Goal: Task Accomplishment & Management: Manage account settings

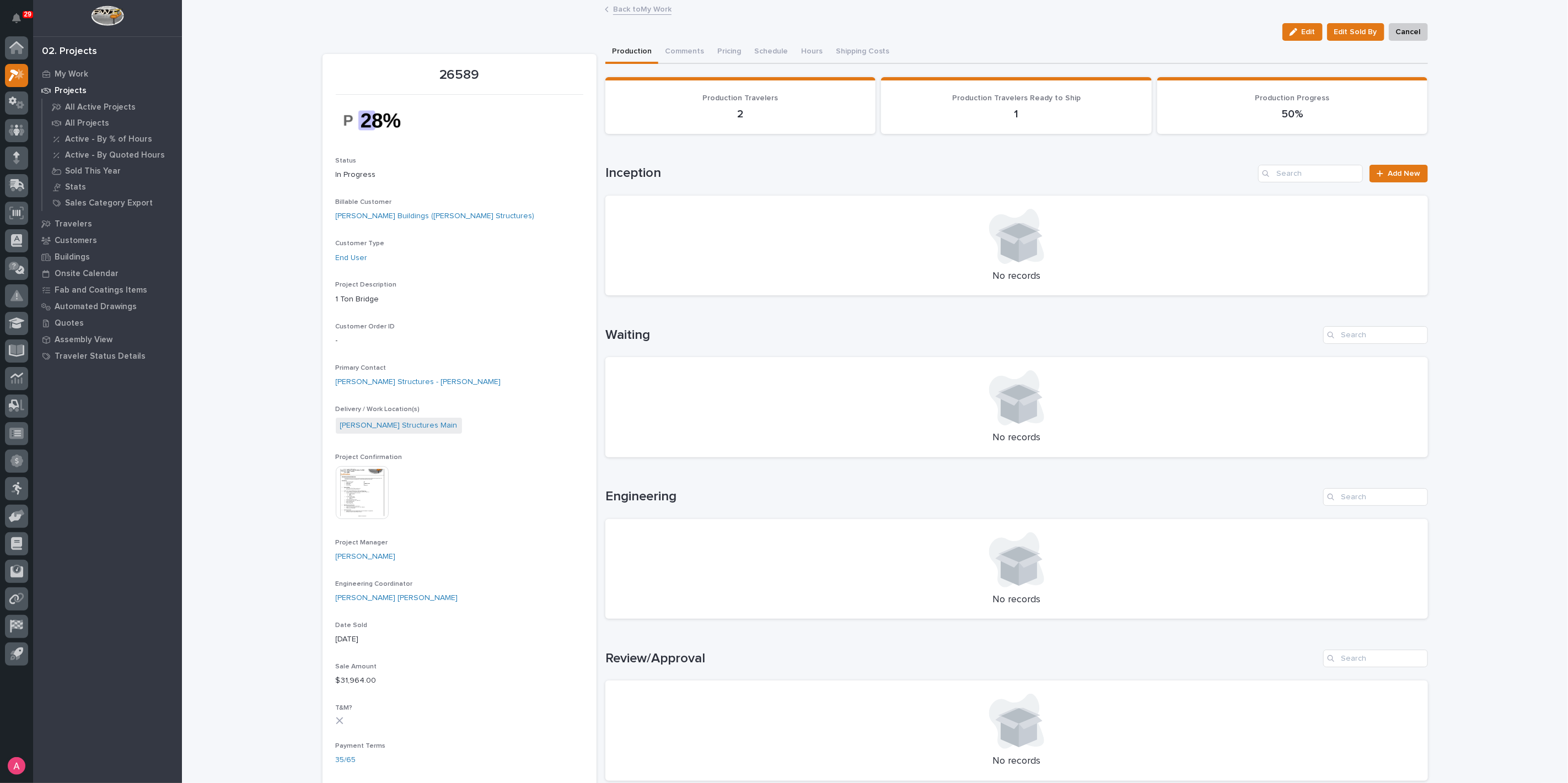
click at [618, 12] on link "Back to My Work" at bounding box center [642, 9] width 58 height 13
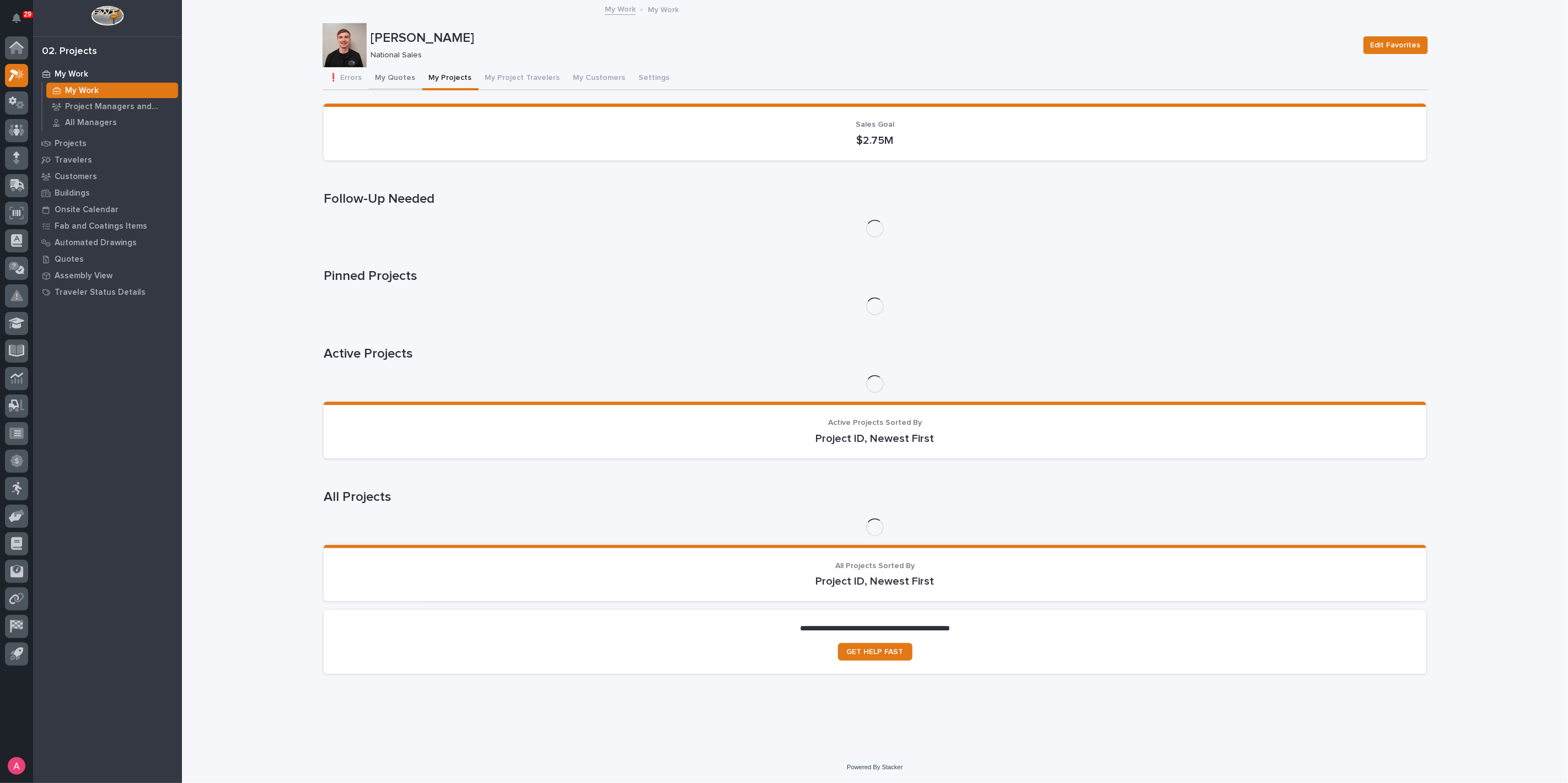
click at [401, 79] on button "My Quotes" at bounding box center [396, 79] width 53 height 23
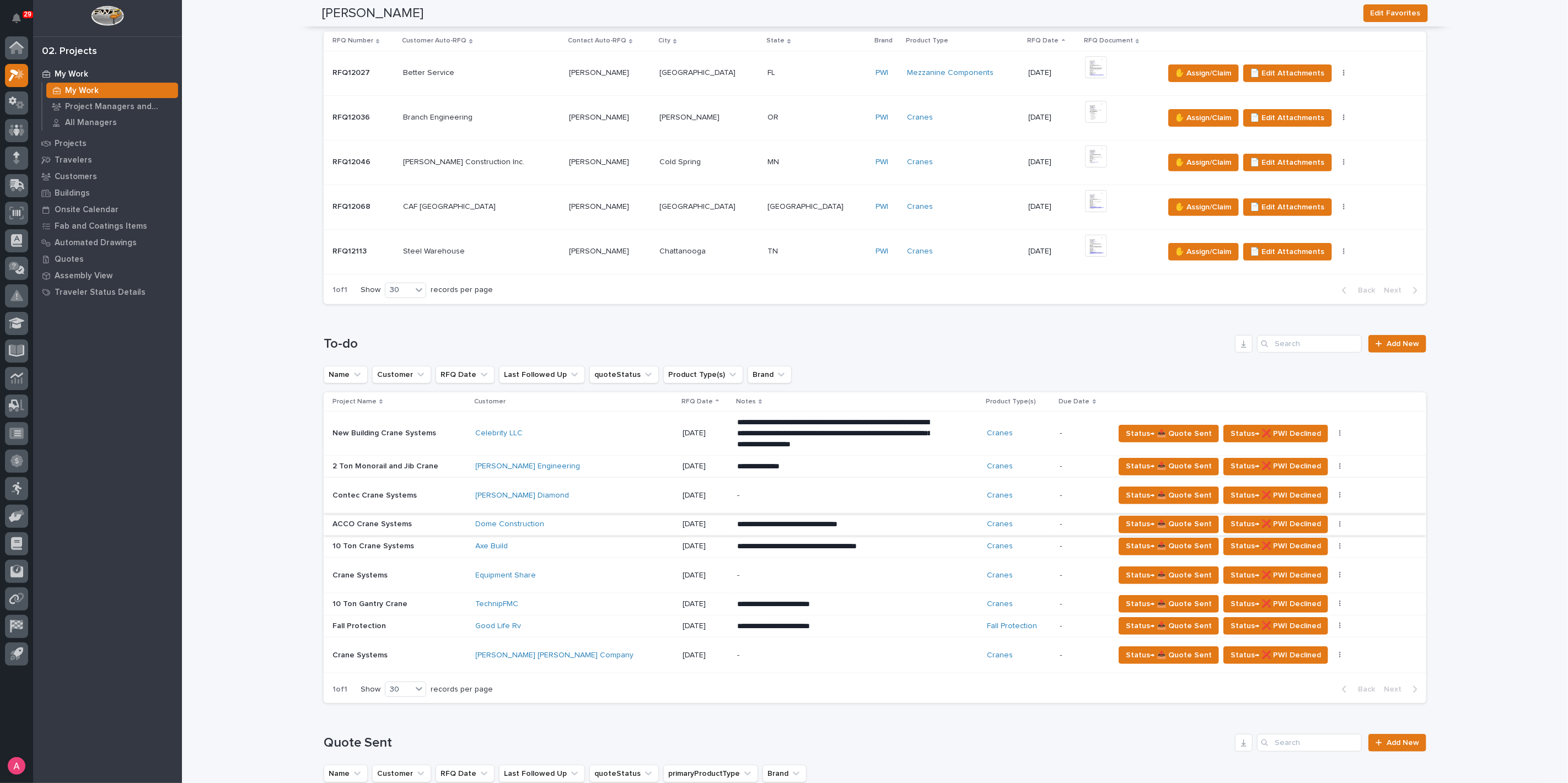
scroll to position [306, 0]
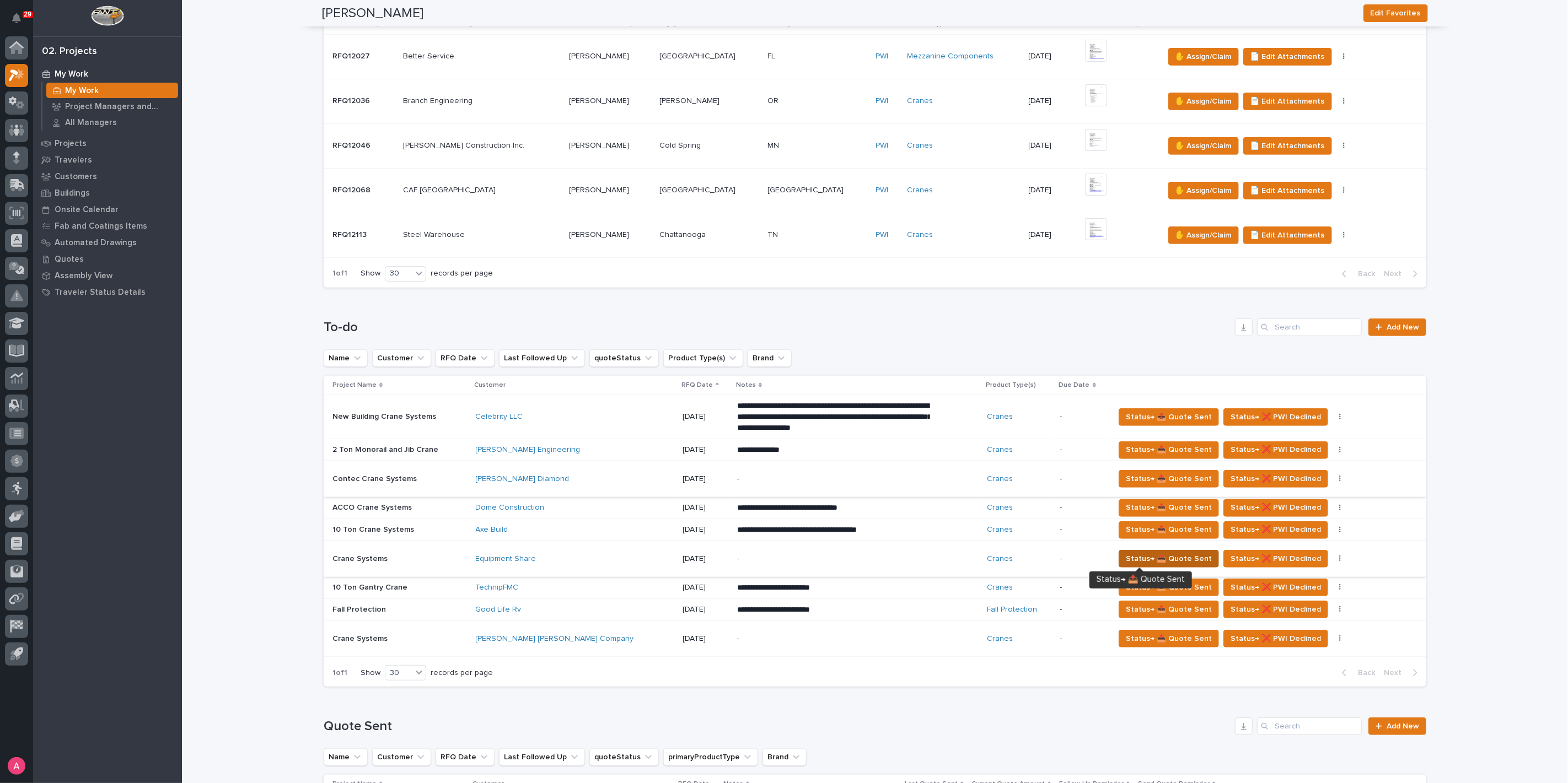
click at [1149, 557] on span "Status→ 📤 Quote Sent" at bounding box center [1169, 559] width 86 height 13
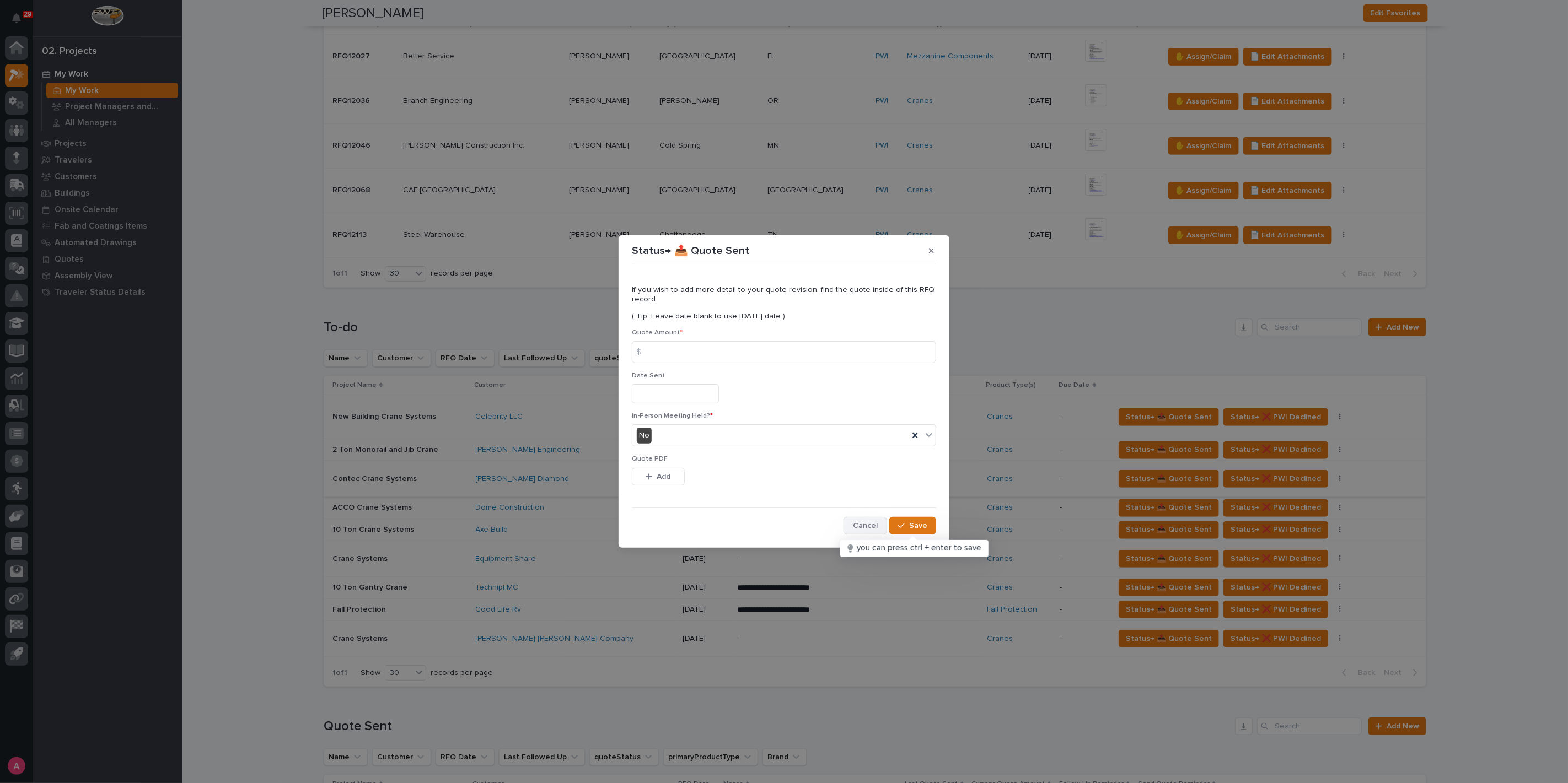
click at [875, 523] on span "Cancel" at bounding box center [865, 526] width 24 height 10
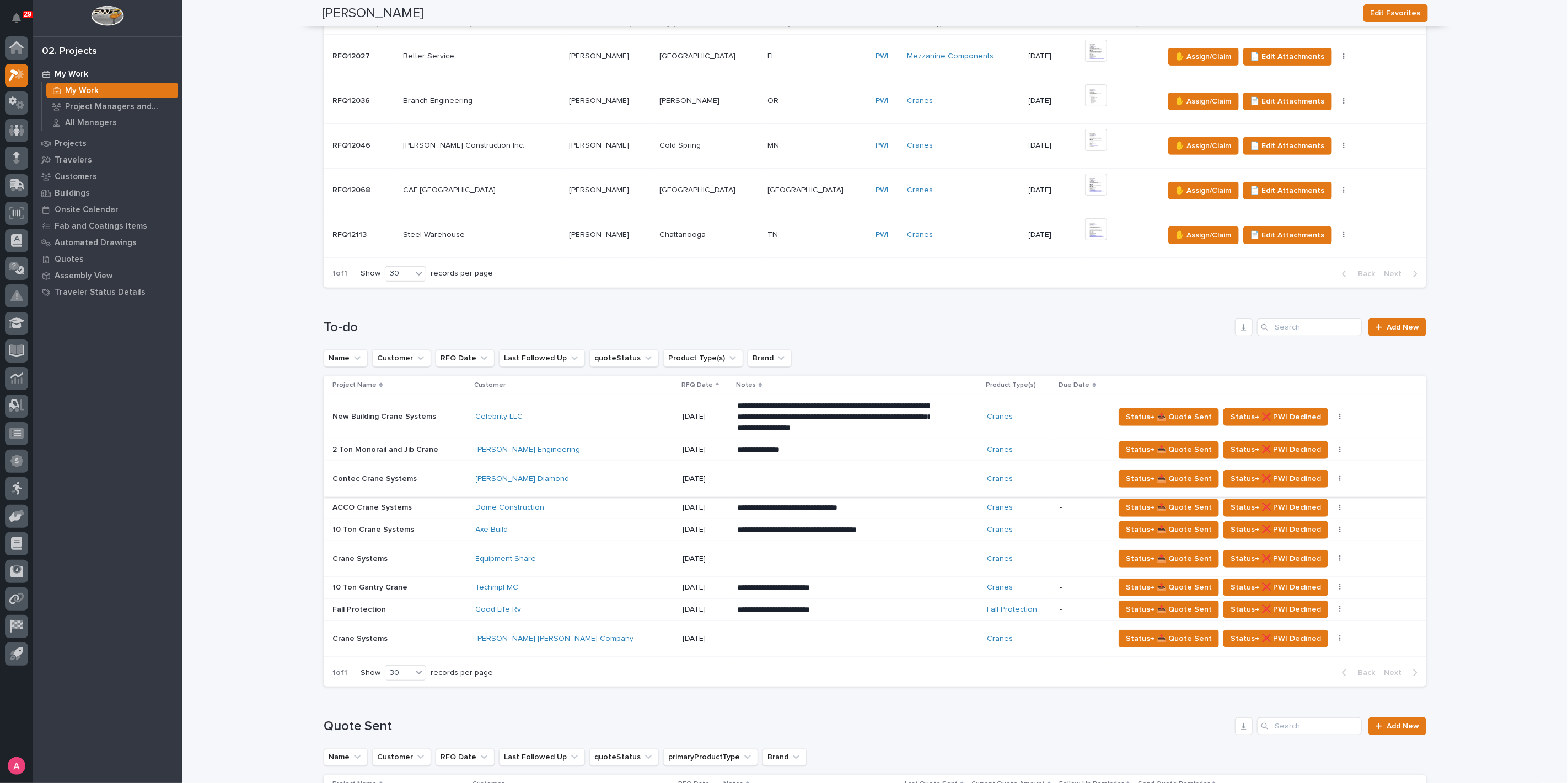
click at [740, 561] on p "-" at bounding box center [834, 559] width 193 height 9
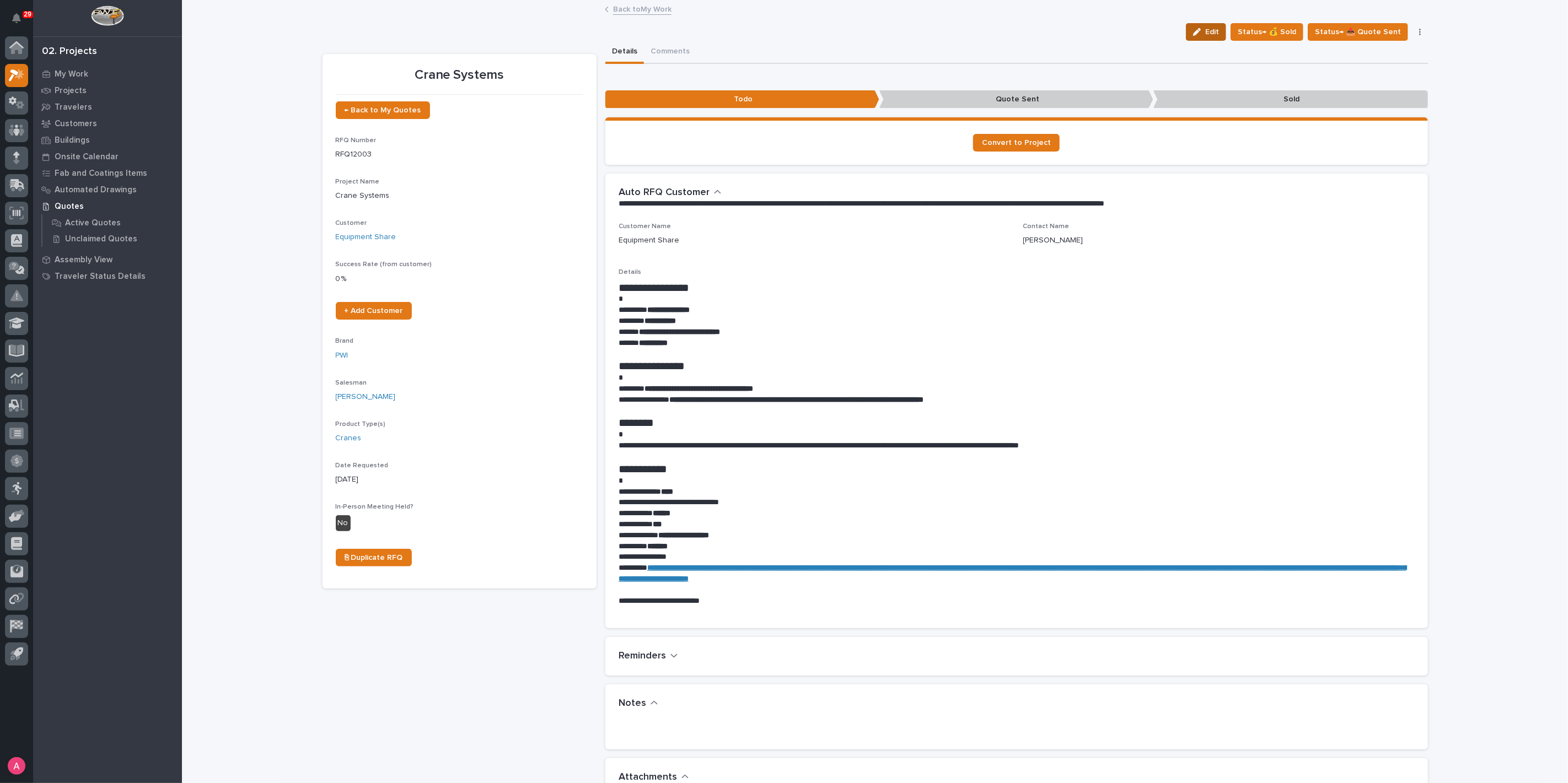
click at [1219, 35] on span "Edit" at bounding box center [1212, 32] width 14 height 10
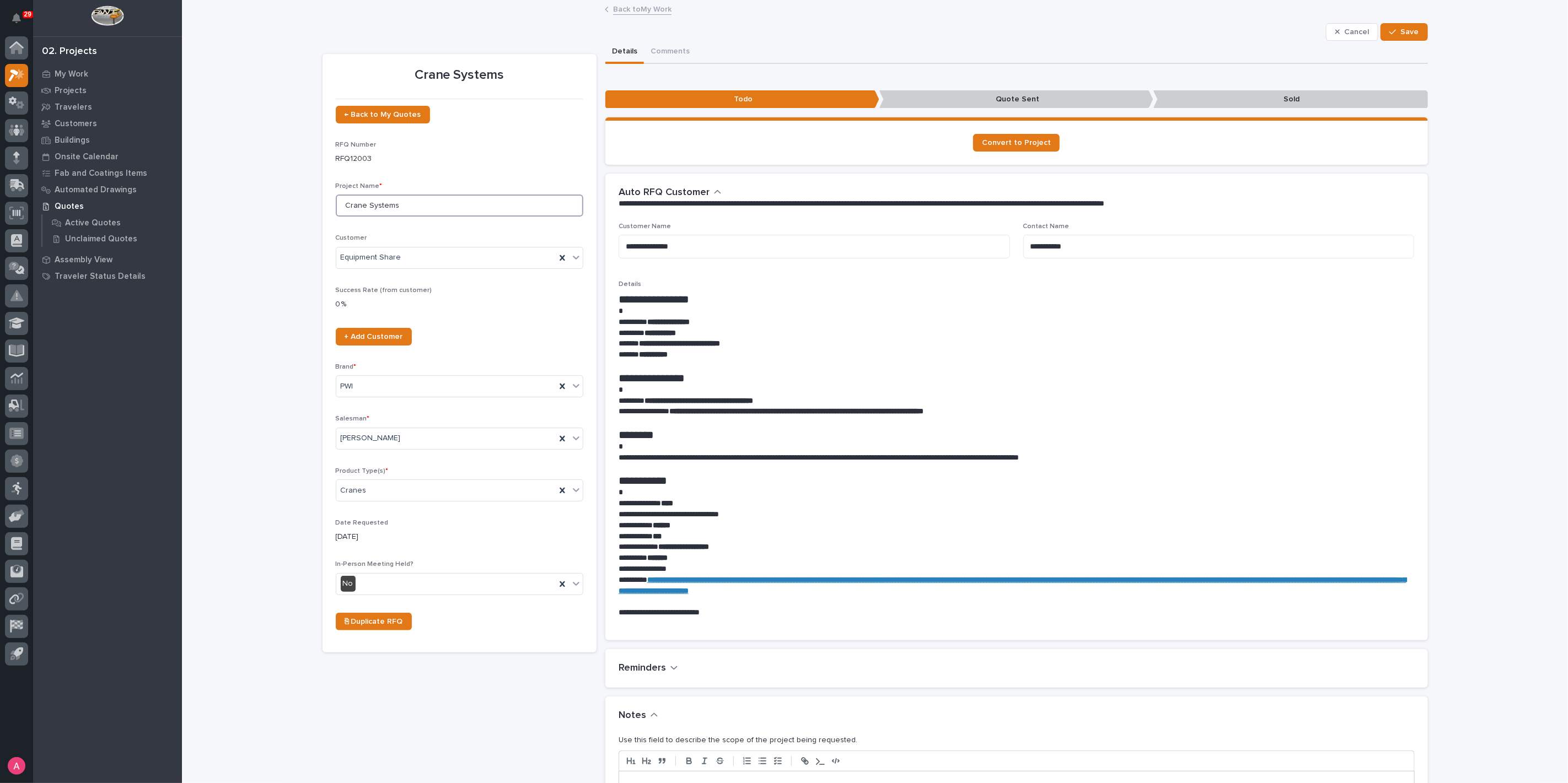
click at [468, 199] on input "Crane Systems" at bounding box center [460, 206] width 247 height 22
type input "C"
type input "10 Ton Crane System"
click at [1401, 29] on span "Save" at bounding box center [1410, 32] width 18 height 10
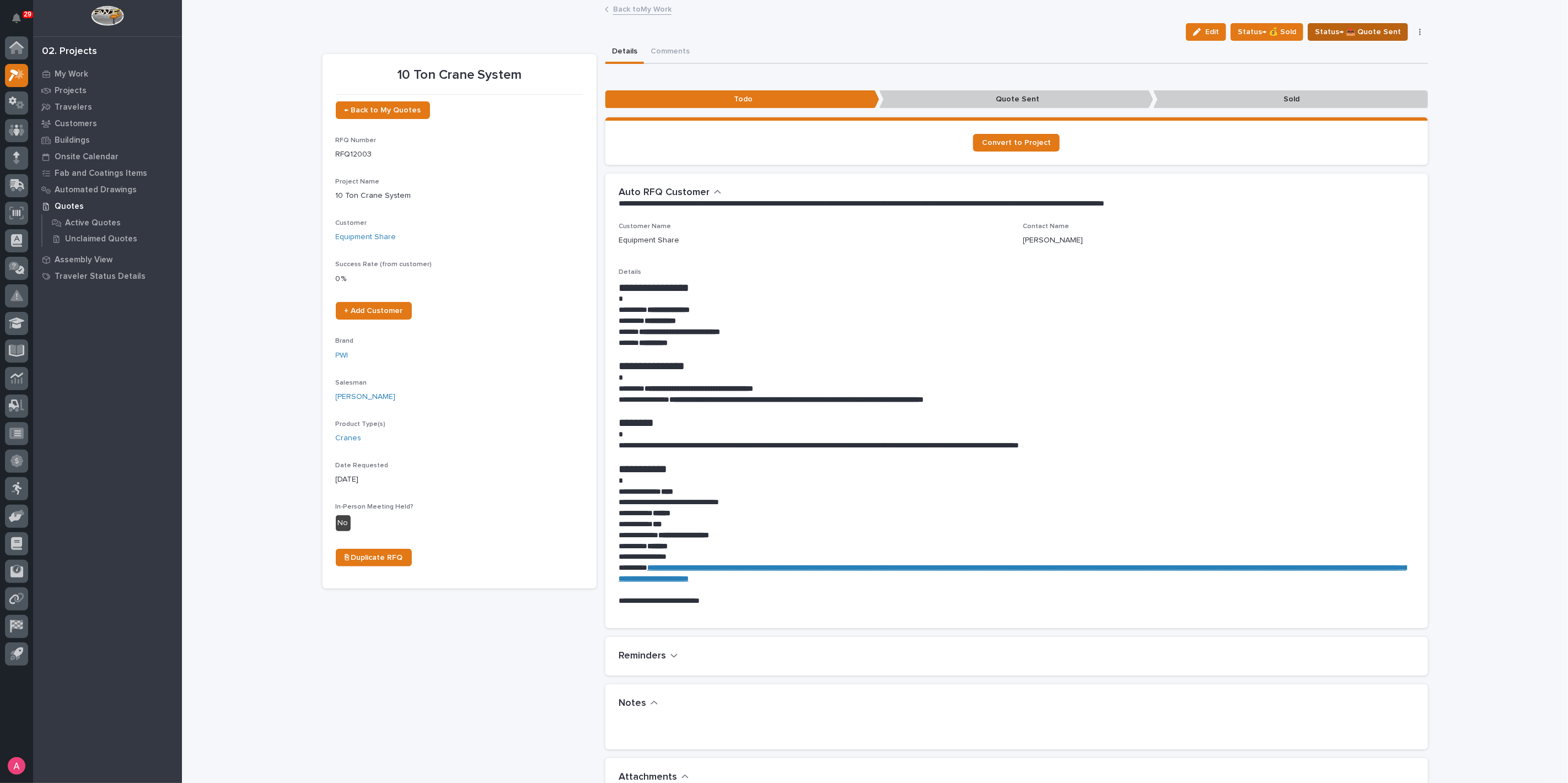
click at [1334, 31] on span "Status→ 📤 Quote Sent" at bounding box center [1358, 32] width 86 height 13
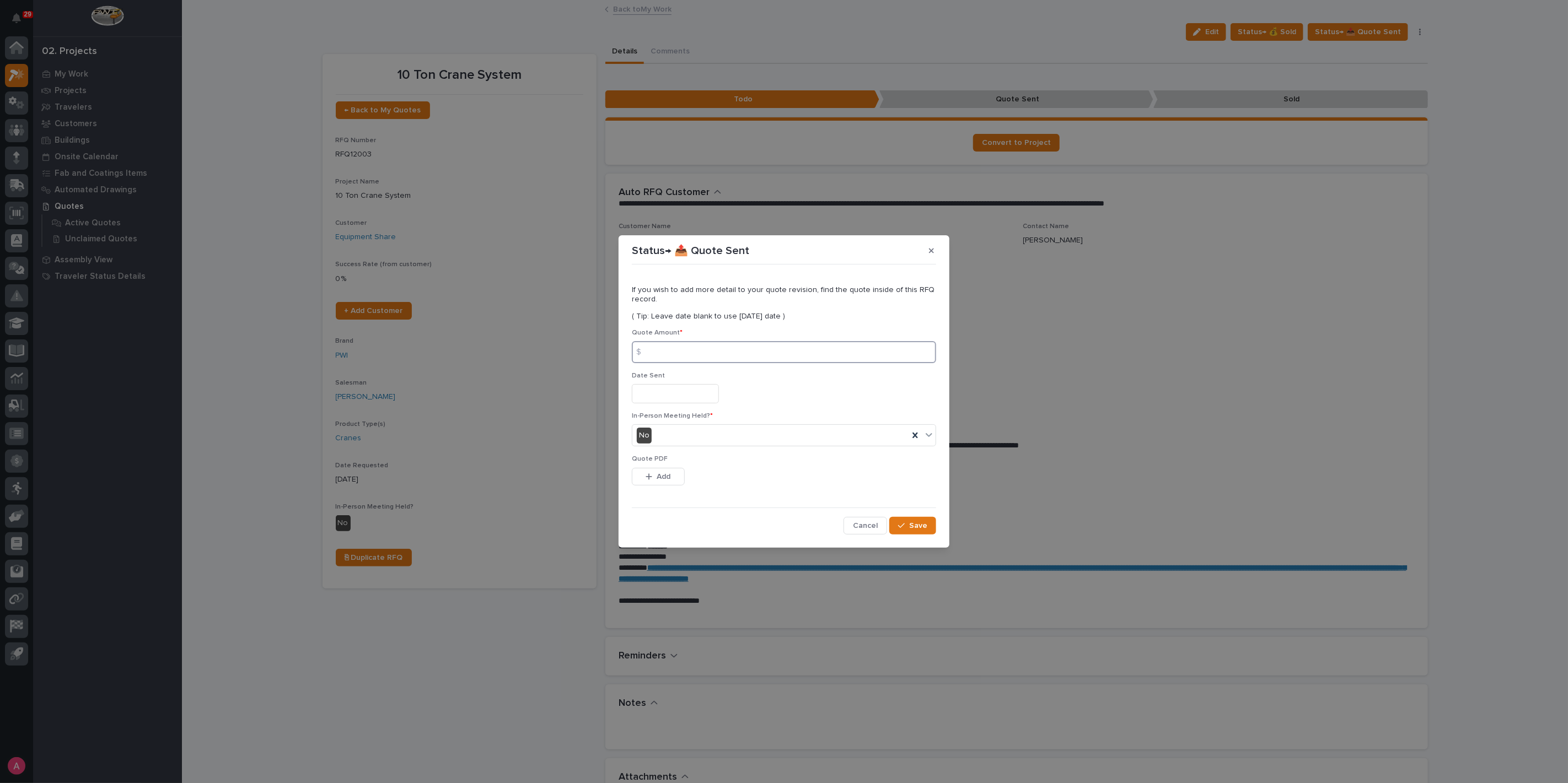
click at [657, 360] on input at bounding box center [783, 352] width 304 height 22
type input "119619"
click at [677, 477] on button "Add" at bounding box center [658, 477] width 53 height 18
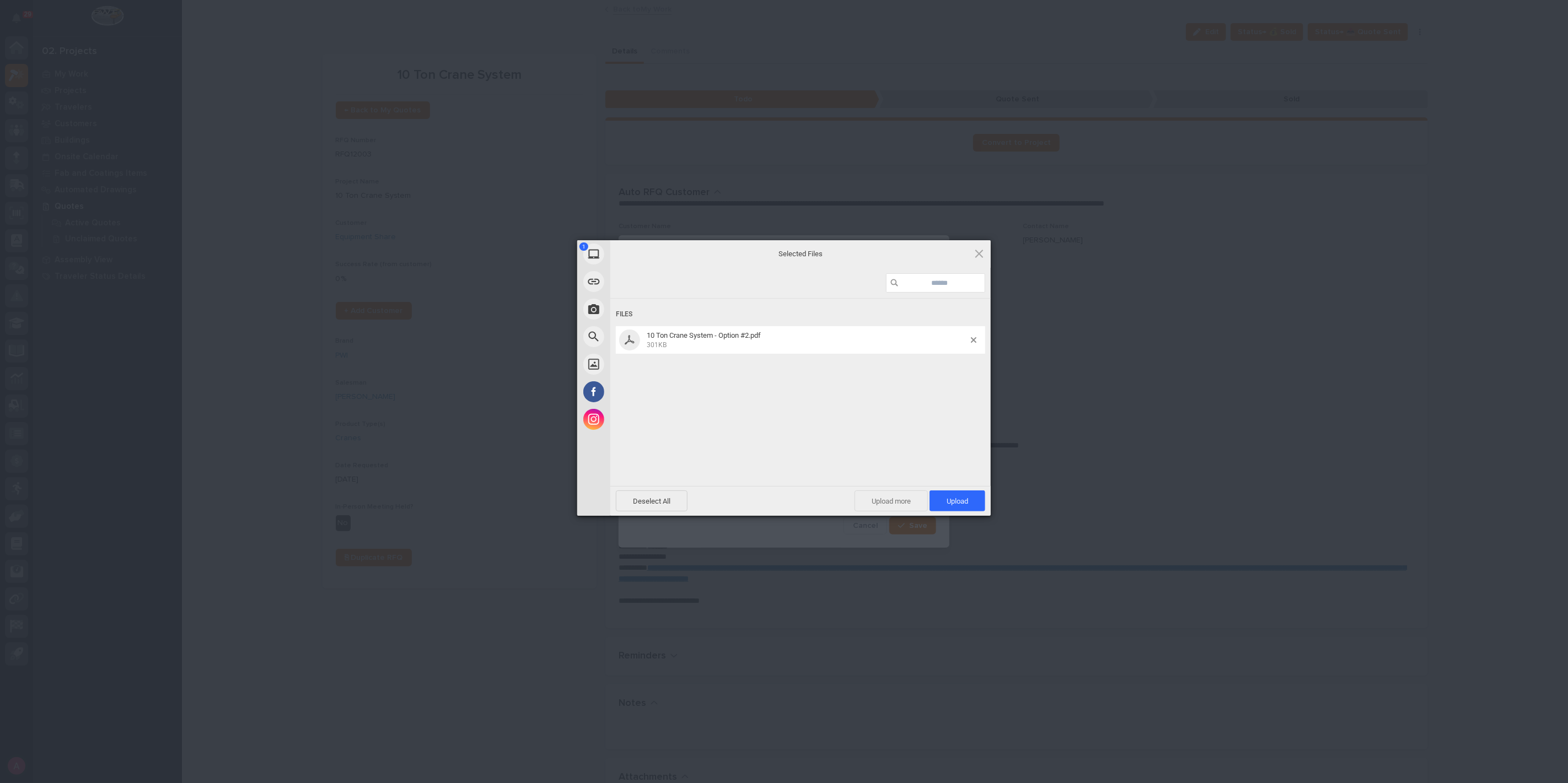
click at [903, 503] on span "Upload more" at bounding box center [891, 500] width 73 height 21
click at [951, 499] on span "Upload 2" at bounding box center [951, 500] width 34 height 8
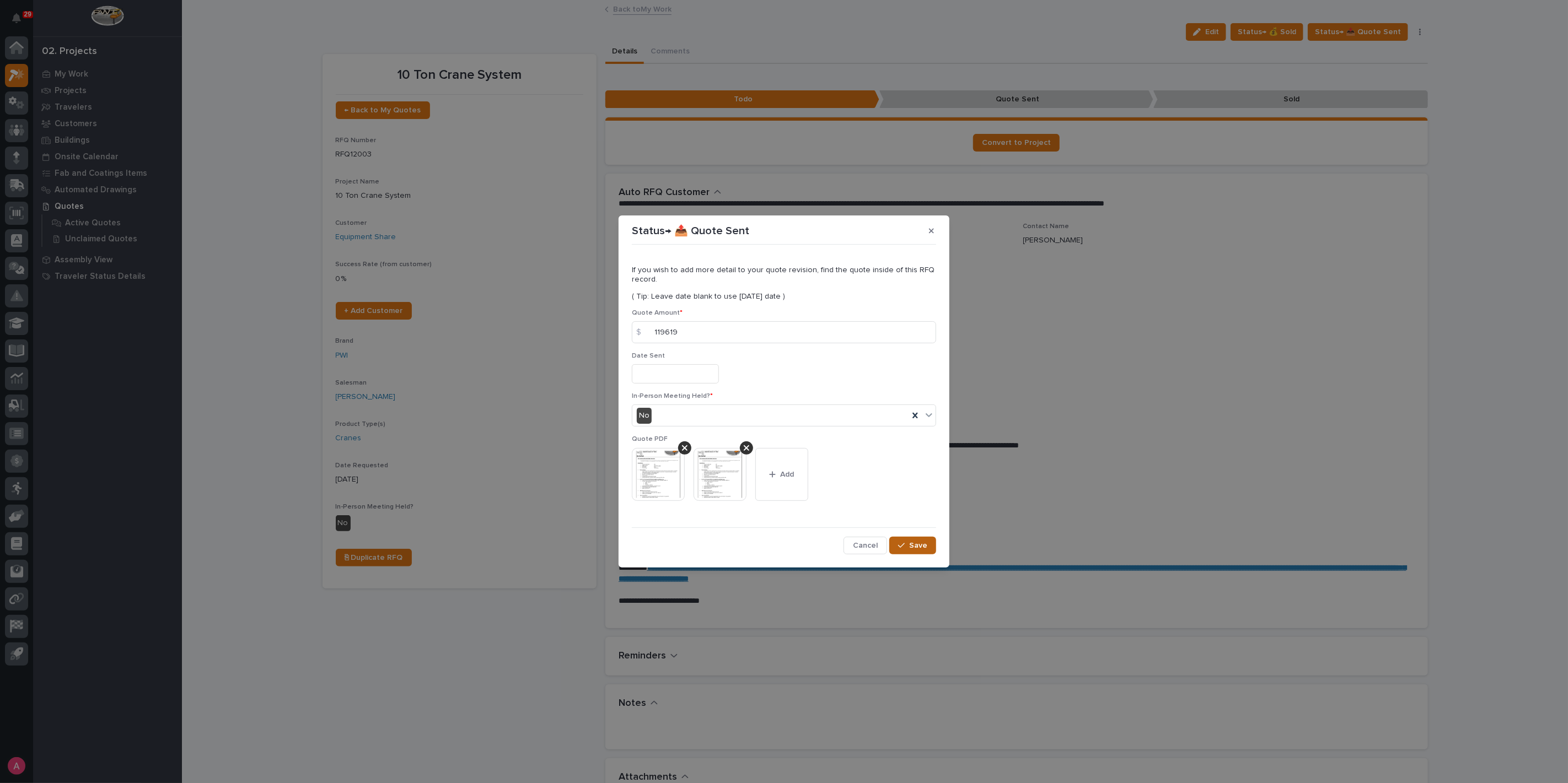
click at [912, 544] on span "Save" at bounding box center [918, 546] width 18 height 10
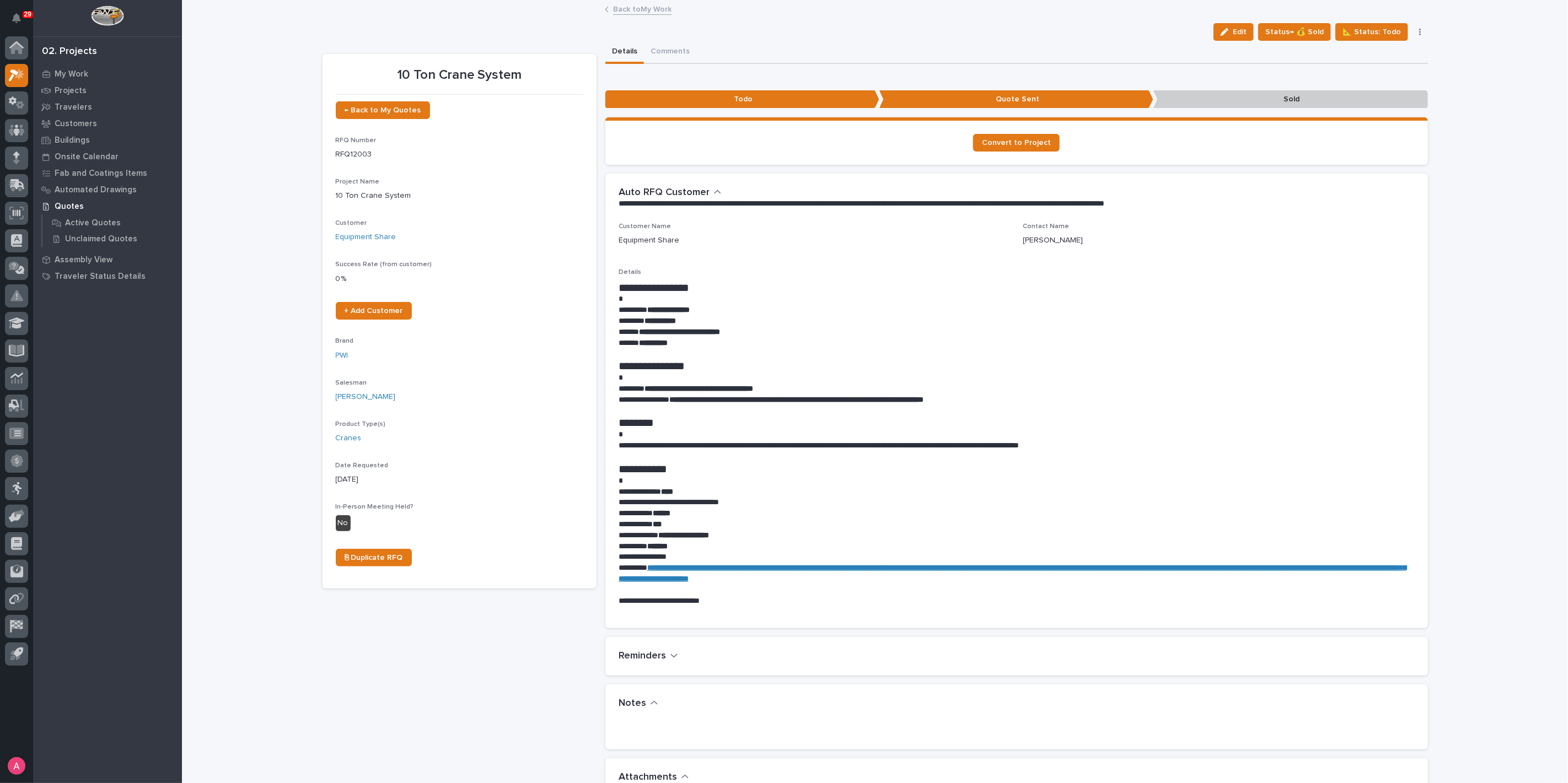
click at [644, 6] on link "Back to My Work" at bounding box center [642, 9] width 58 height 13
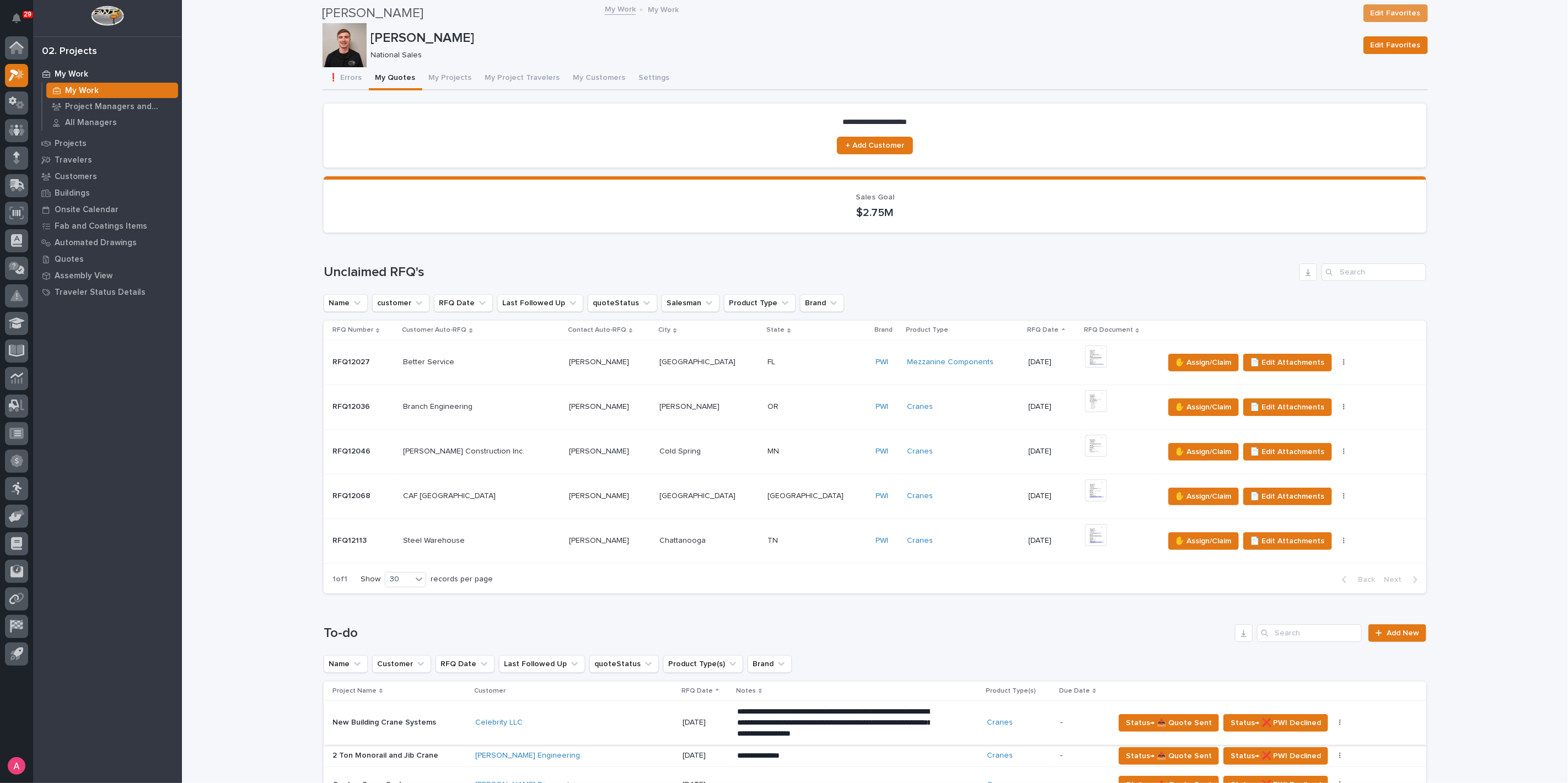
scroll to position [306, 0]
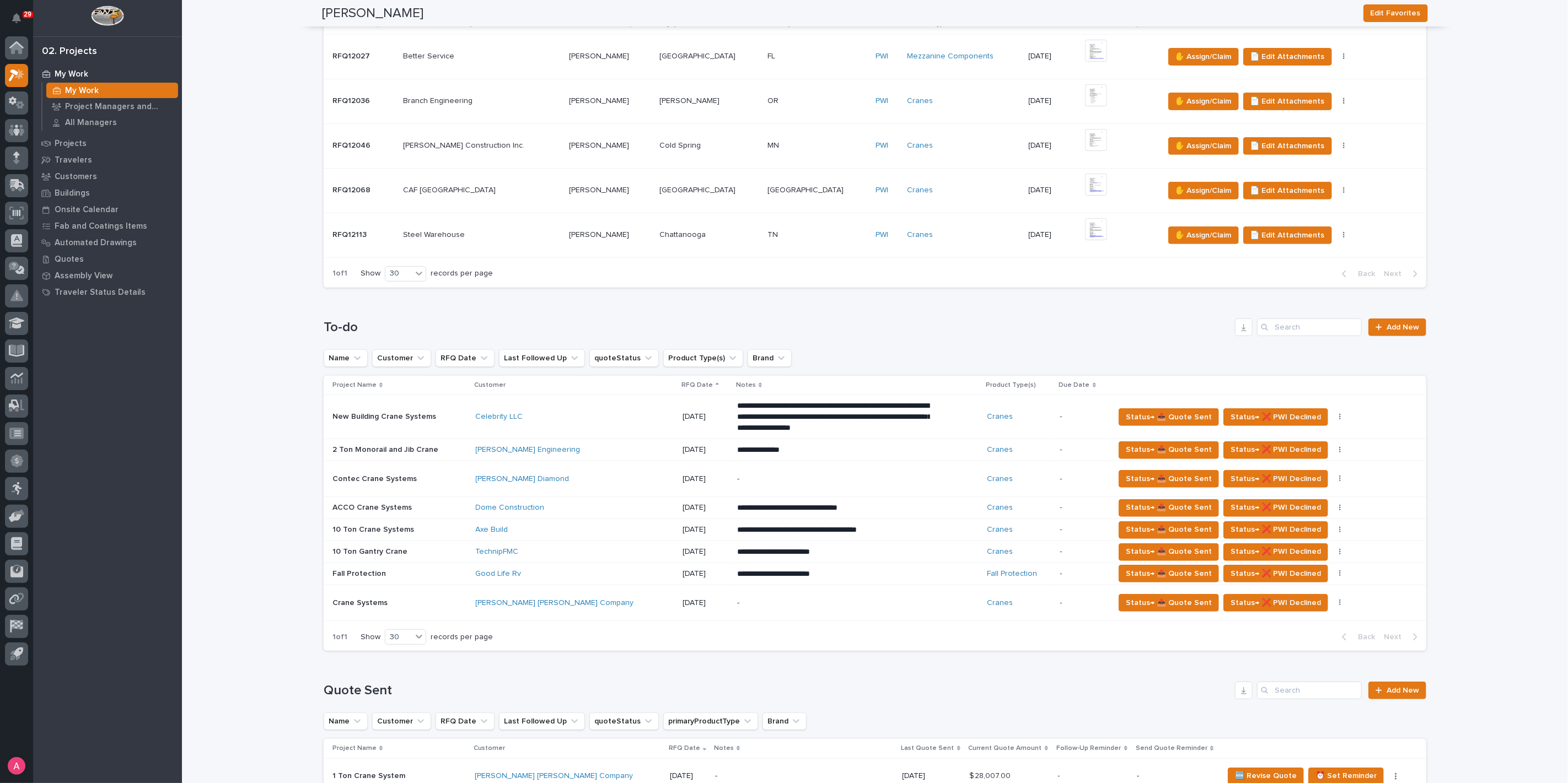
click at [737, 475] on p "-" at bounding box center [834, 479] width 193 height 9
